Goal: Book appointment/travel/reservation

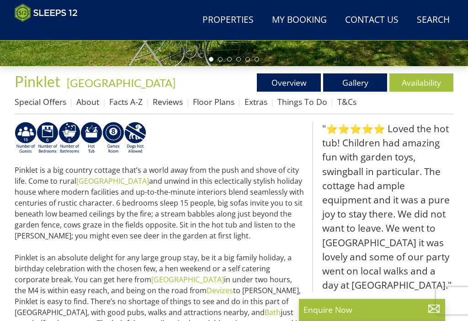
scroll to position [267, 0]
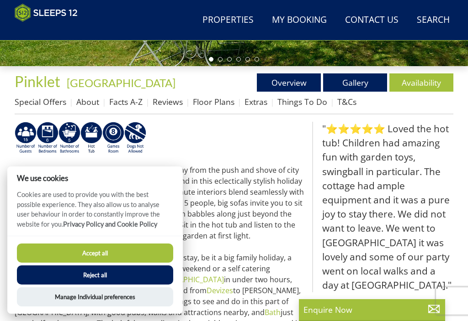
click at [125, 263] on button "Accept all" at bounding box center [95, 253] width 156 height 19
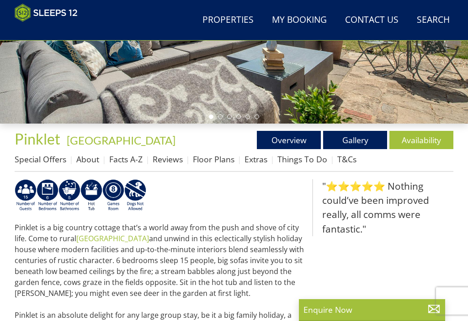
scroll to position [207, 0]
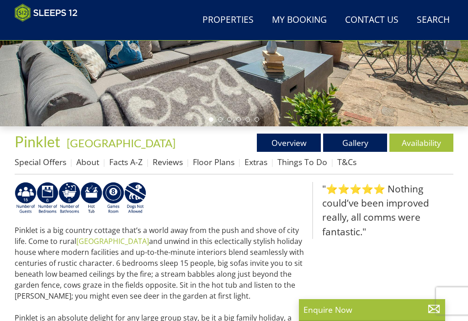
click at [353, 142] on link "Gallery" at bounding box center [355, 143] width 64 height 18
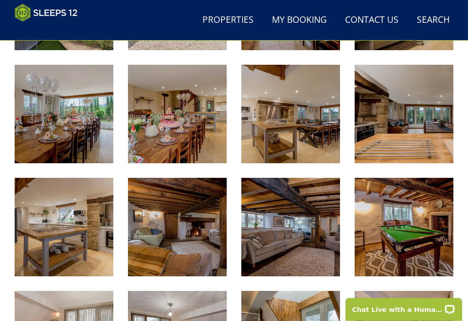
scroll to position [551, 0]
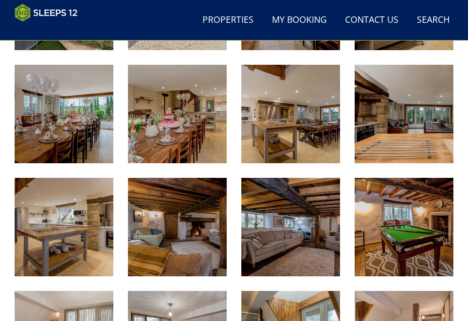
click at [267, 228] on img at bounding box center [290, 227] width 99 height 99
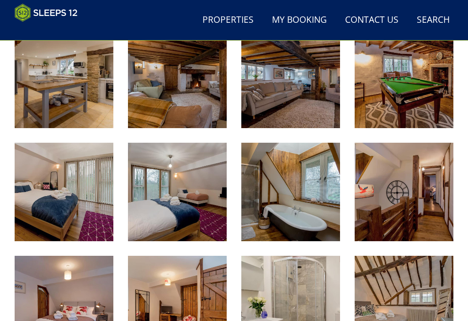
scroll to position [698, 0]
